Goal: Task Accomplishment & Management: Complete application form

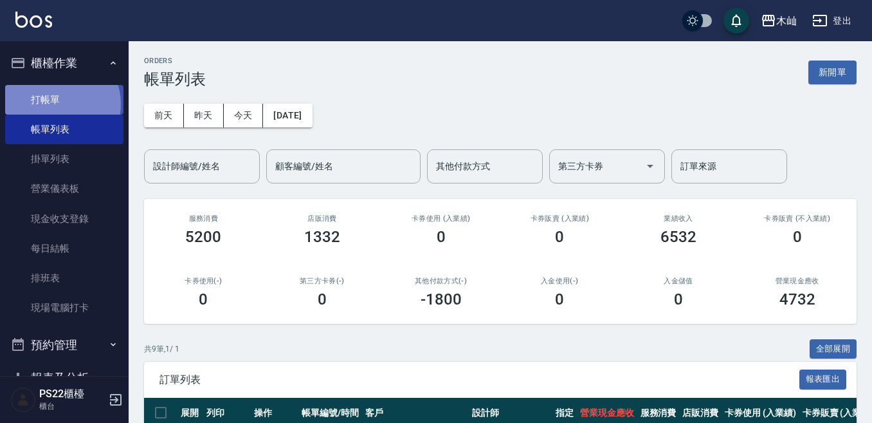
click at [59, 104] on link "打帳單" at bounding box center [64, 100] width 118 height 30
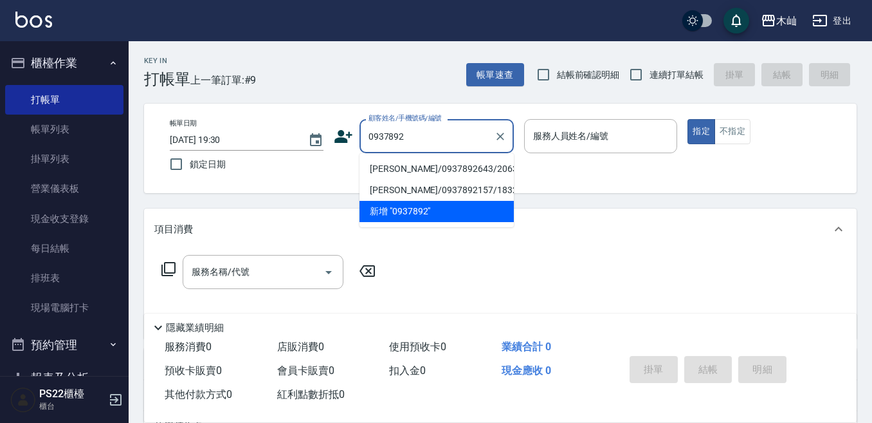
click at [427, 169] on li "[PERSON_NAME]/0937892643/20635" at bounding box center [437, 168] width 154 height 21
type input "[PERSON_NAME]/0937892643/20635"
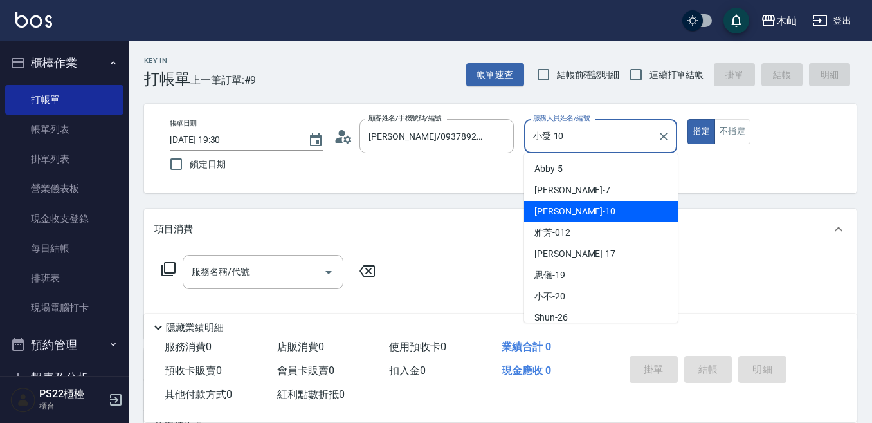
drag, startPoint x: 586, startPoint y: 137, endPoint x: 530, endPoint y: 141, distance: 56.1
click at [530, 141] on input "小愛-10" at bounding box center [591, 136] width 123 height 23
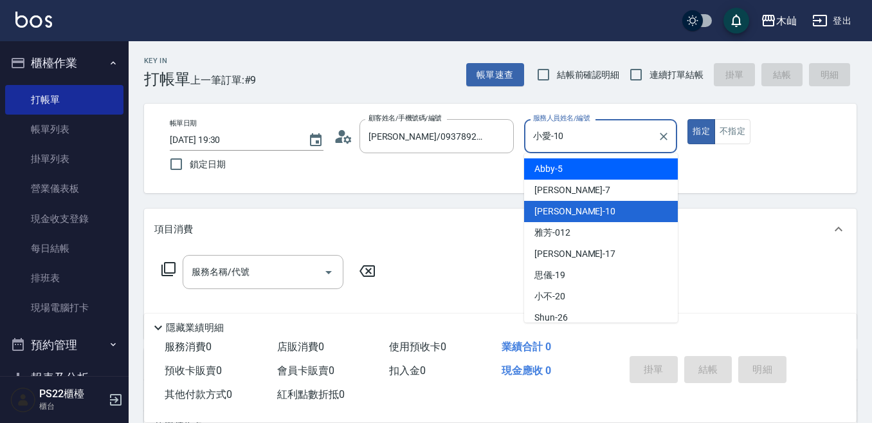
click at [538, 164] on span "Abby -5" at bounding box center [548, 169] width 28 height 14
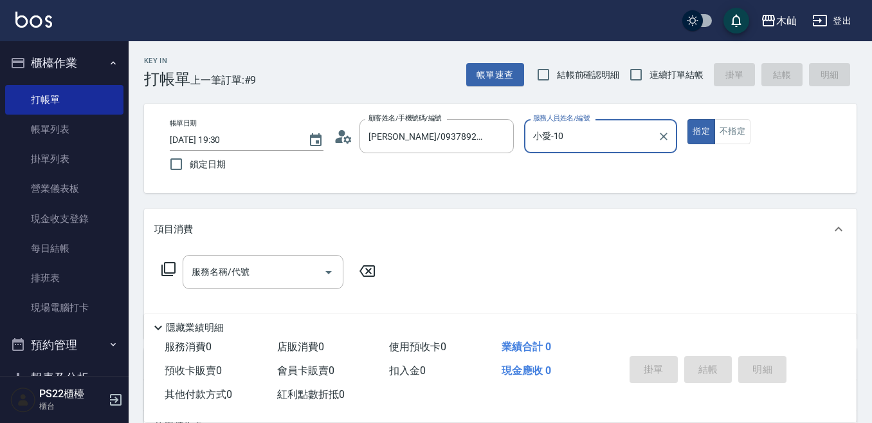
type input "Abby-5"
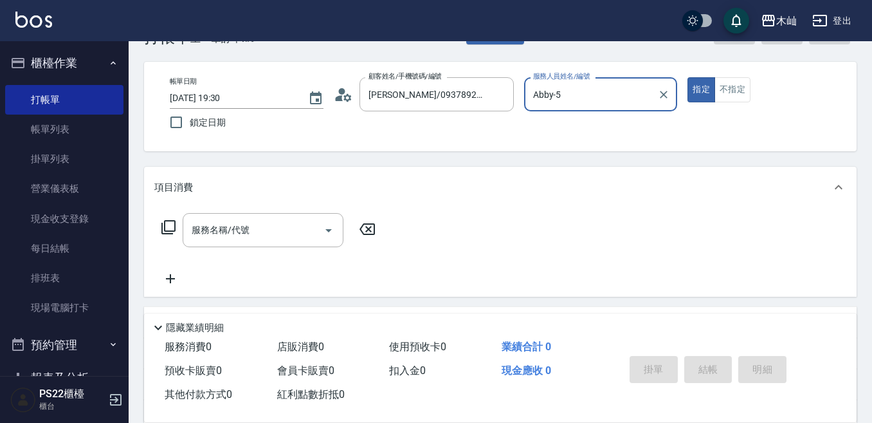
scroll to position [64, 0]
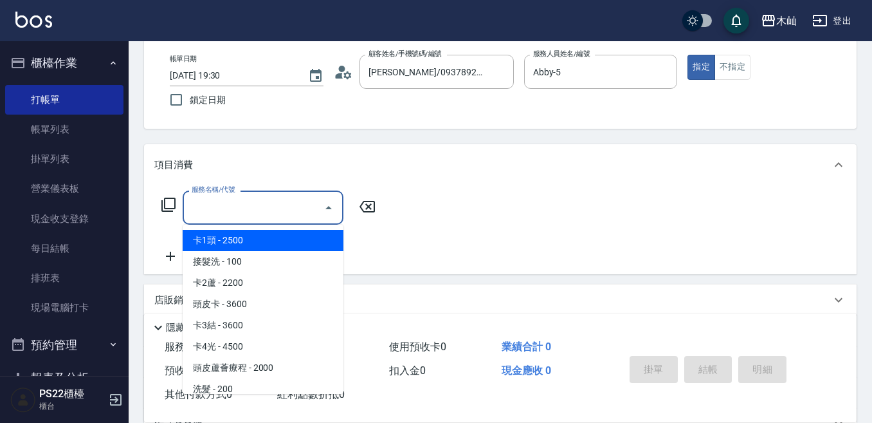
click at [291, 201] on input "服務名稱/代號" at bounding box center [253, 207] width 130 height 23
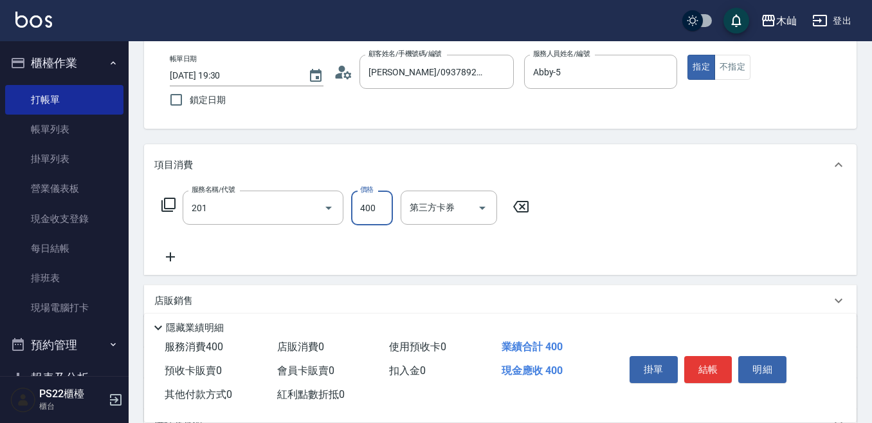
type input "洗剪(201)"
type input "600"
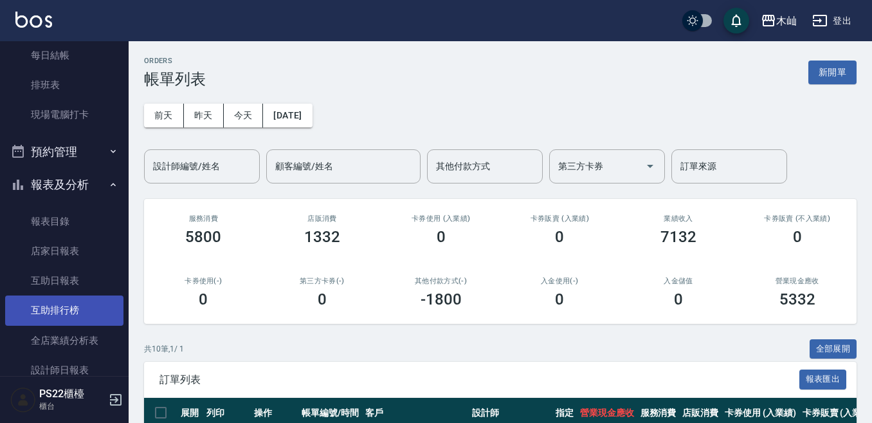
scroll to position [257, 0]
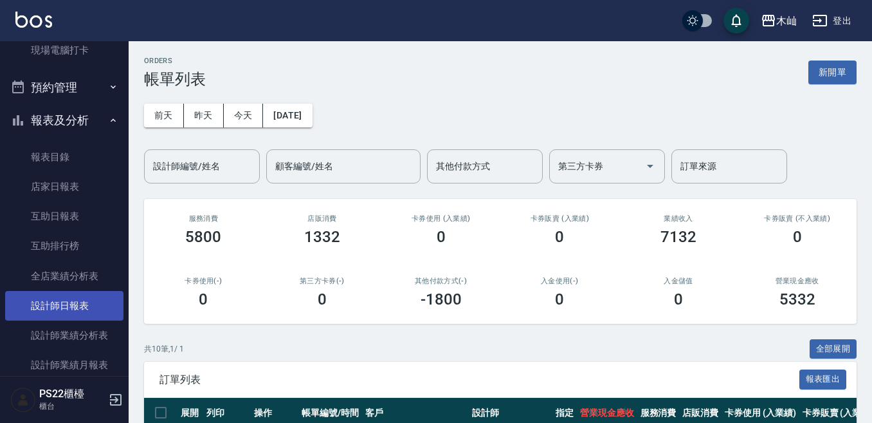
click at [77, 310] on link "設計師日報表" at bounding box center [64, 306] width 118 height 30
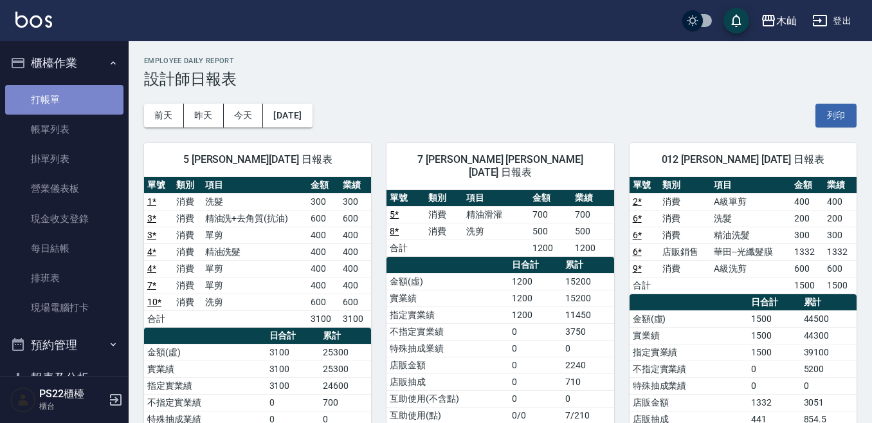
click at [96, 110] on link "打帳單" at bounding box center [64, 100] width 118 height 30
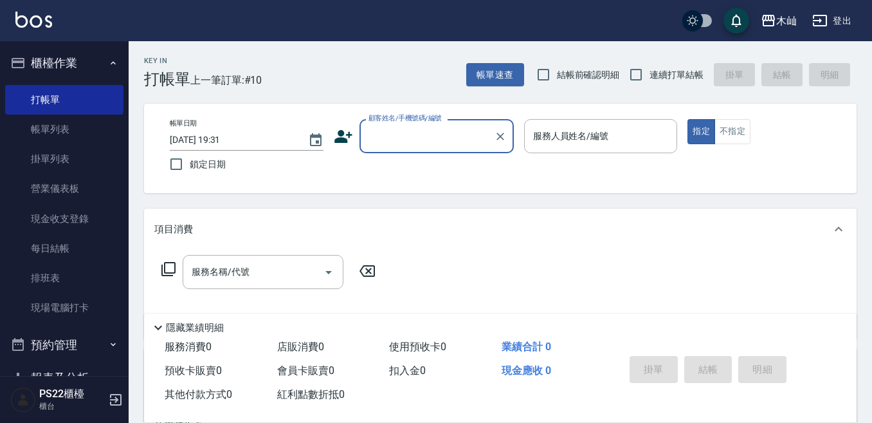
click at [439, 145] on input "顧客姓名/手機號碼/編號" at bounding box center [426, 136] width 123 height 23
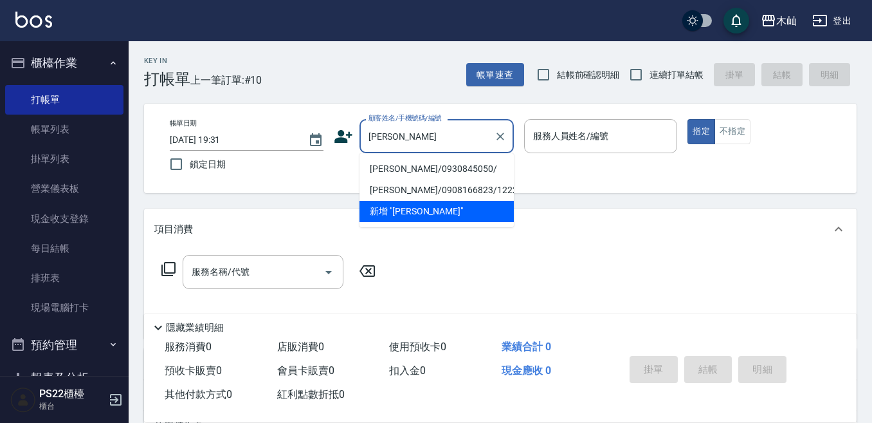
click at [439, 170] on li "[PERSON_NAME]/0930845050/" at bounding box center [437, 168] width 154 height 21
type input "[PERSON_NAME]/0930845050/"
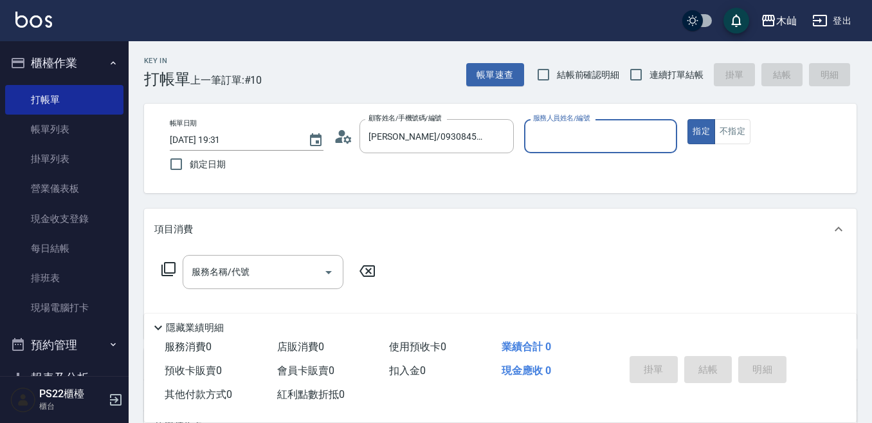
type input "[PERSON_NAME]-7"
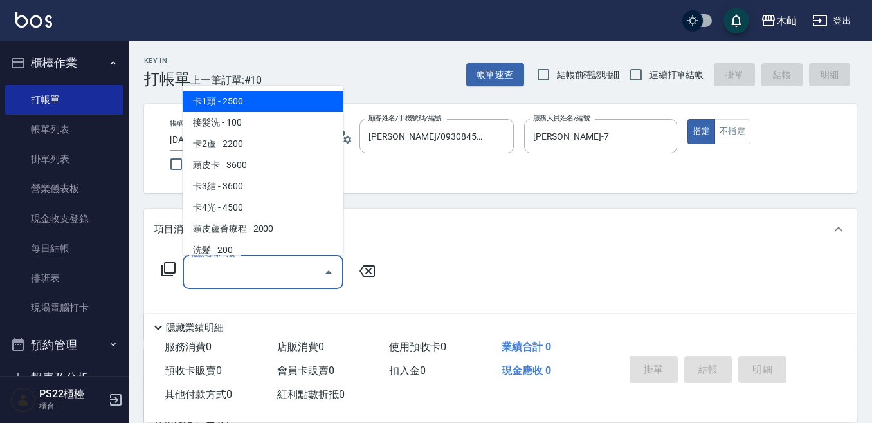
click at [307, 267] on input "服務名稱/代號" at bounding box center [253, 271] width 130 height 23
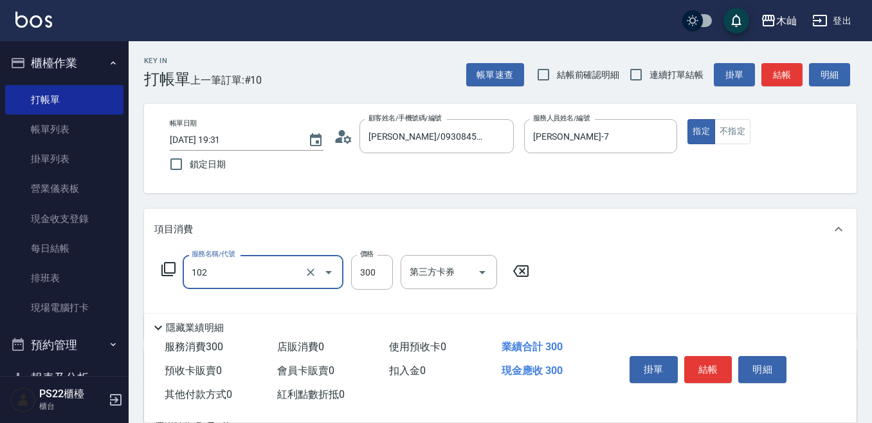
type input "精油洗髮(102)"
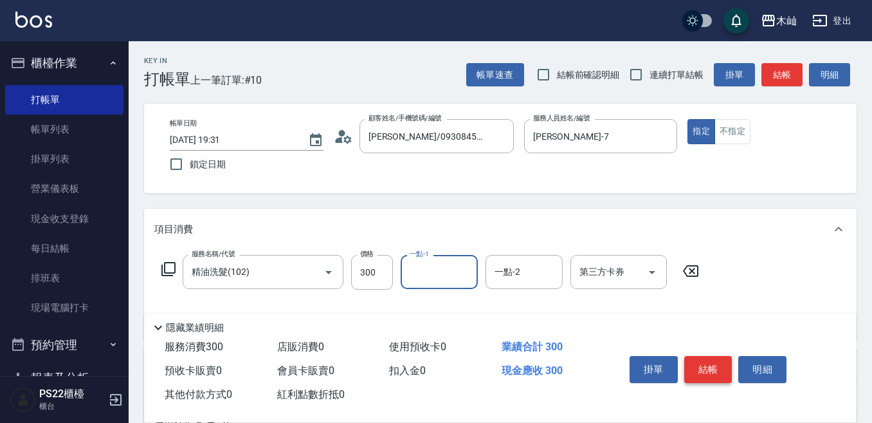
click at [704, 358] on button "結帳" at bounding box center [708, 369] width 48 height 27
